Goal: Transaction & Acquisition: Purchase product/service

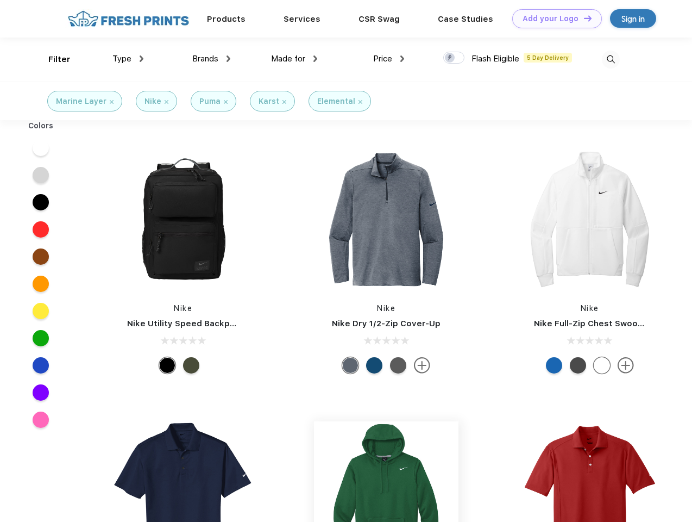
scroll to position [1, 0]
click at [553, 18] on link "Add your Logo Design Tool" at bounding box center [557, 18] width 90 height 19
click at [0, 0] on div "Design Tool" at bounding box center [0, 0] width 0 height 0
click at [583, 18] on link "Add your Logo Design Tool" at bounding box center [557, 18] width 90 height 19
click at [52, 59] on div "Filter" at bounding box center [59, 59] width 22 height 12
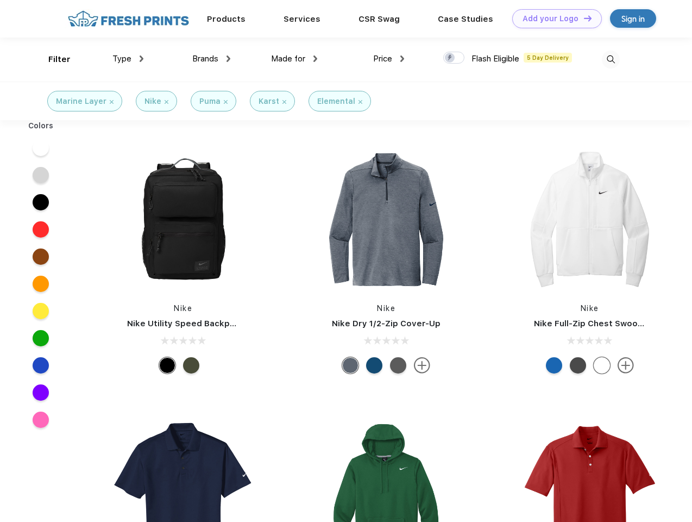
click at [128, 59] on span "Type" at bounding box center [121, 59] width 19 height 10
click at [211, 59] on span "Brands" at bounding box center [205, 59] width 26 height 10
click at [294, 59] on span "Made for" at bounding box center [288, 59] width 34 height 10
click at [389, 59] on span "Price" at bounding box center [382, 59] width 19 height 10
click at [454, 58] on div at bounding box center [453, 58] width 21 height 12
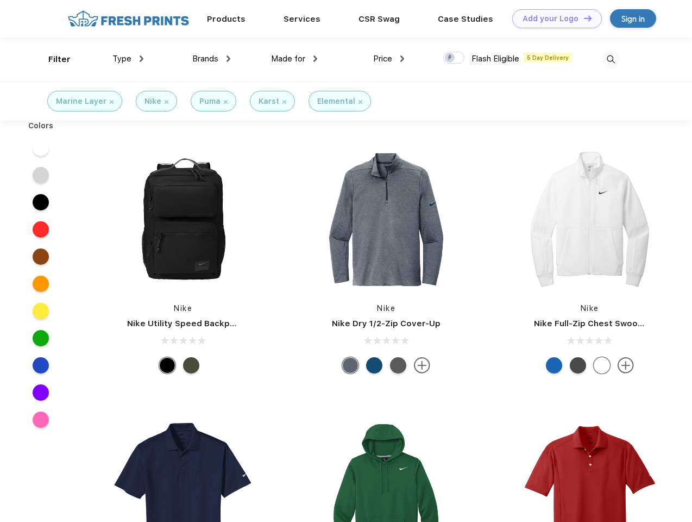
click at [450, 58] on input "checkbox" at bounding box center [446, 54] width 7 height 7
click at [611, 59] on img at bounding box center [611, 60] width 18 height 18
